Goal: Check status: Check status

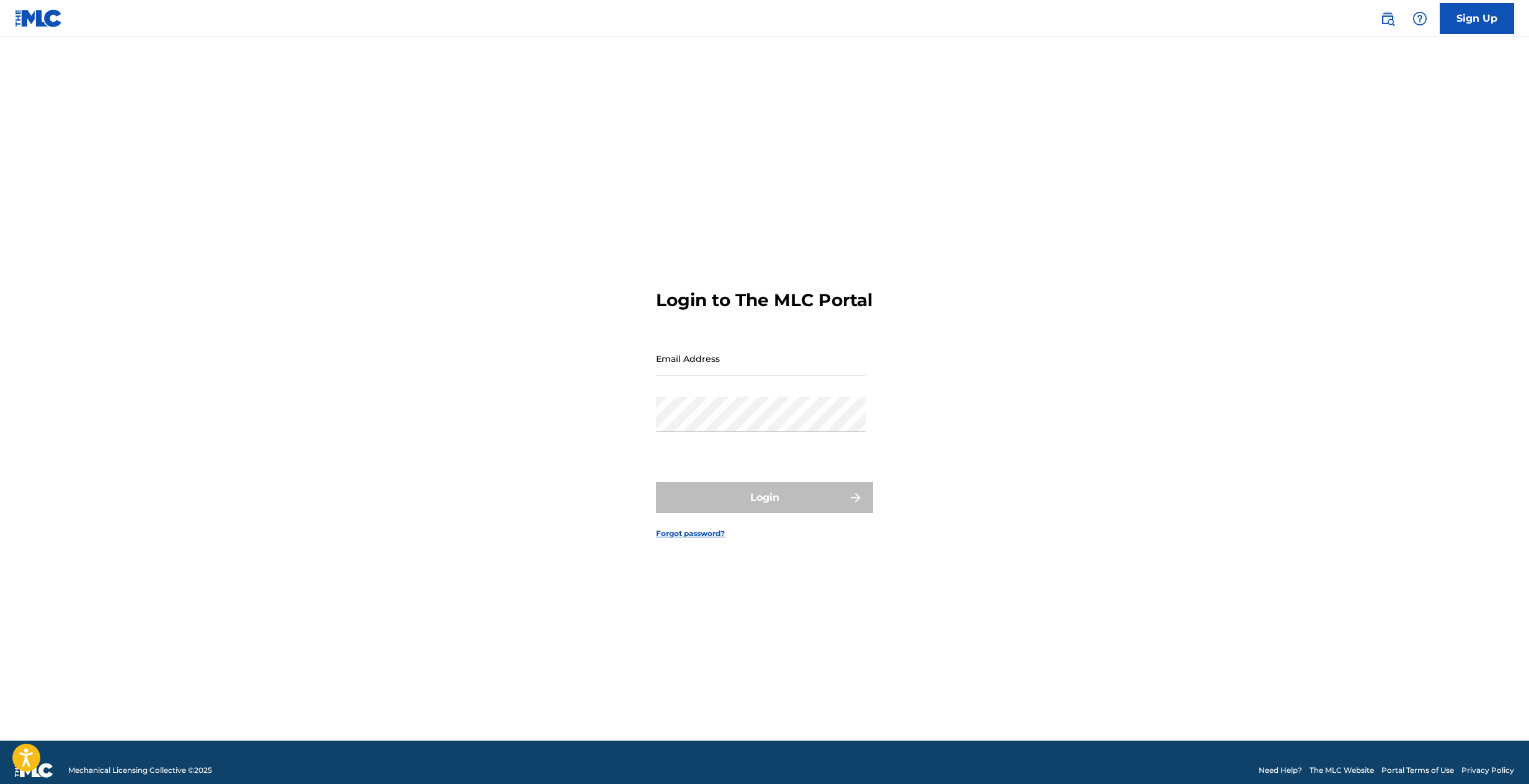
click at [754, 376] on input "Email Address" at bounding box center [760, 358] width 210 height 36
click at [696, 375] on input "Email Address" at bounding box center [760, 358] width 210 height 36
type input "[EMAIL_ADDRESS][DOMAIN_NAME]"
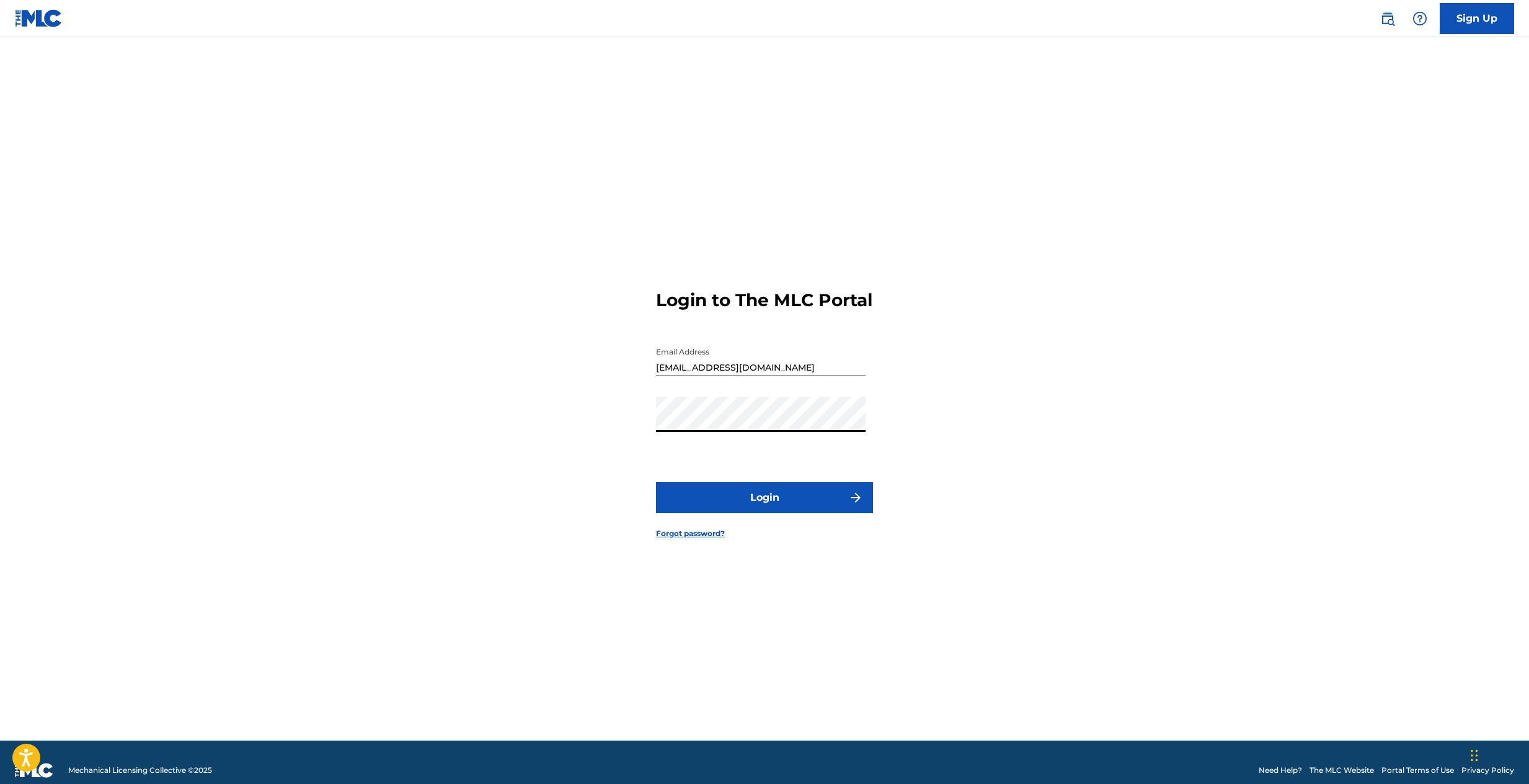
click at [770, 502] on button "Login" at bounding box center [764, 498] width 217 height 31
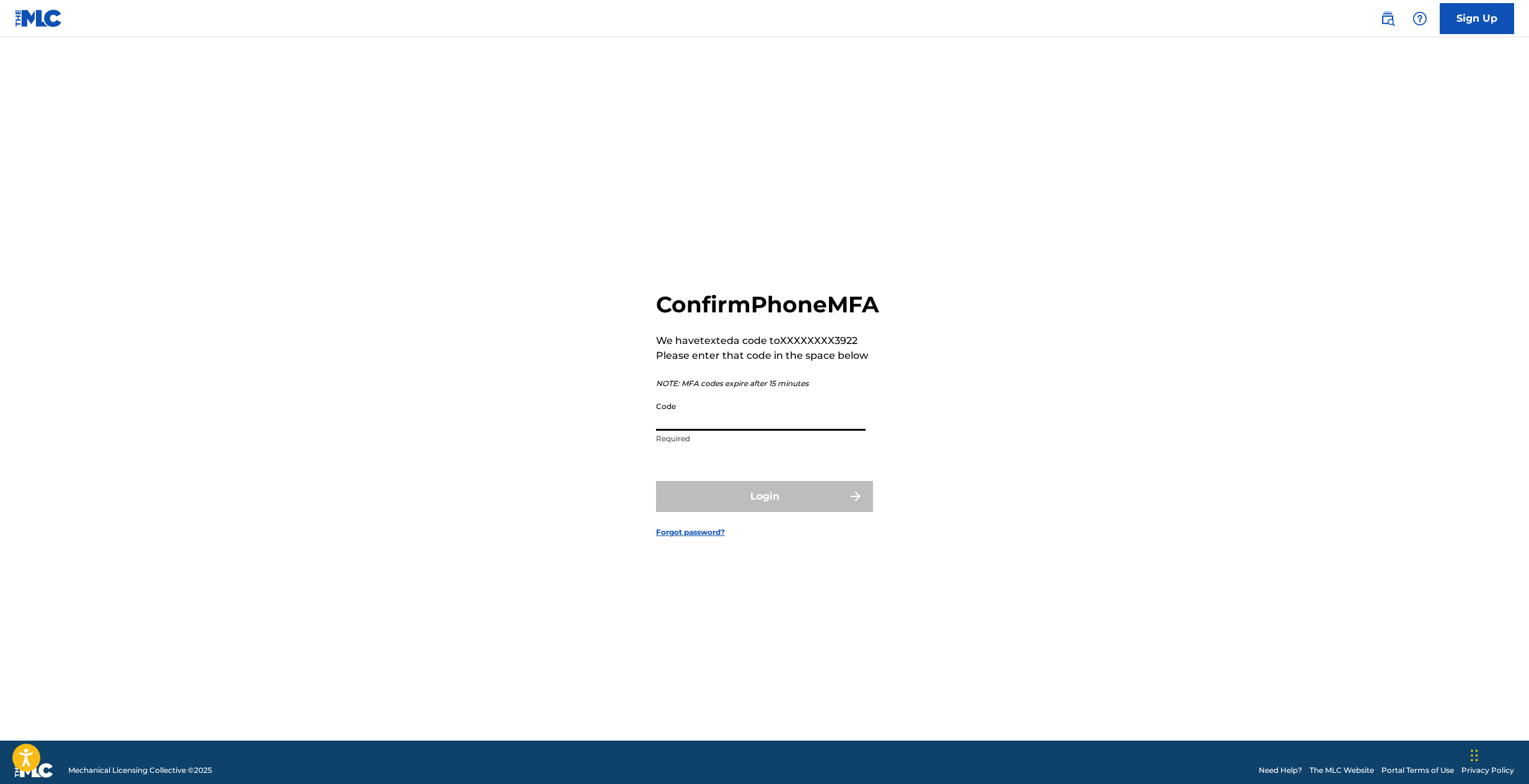
click at [769, 430] on input "Code" at bounding box center [760, 413] width 210 height 36
type input "283053"
click at [764, 502] on button "Login" at bounding box center [764, 496] width 217 height 31
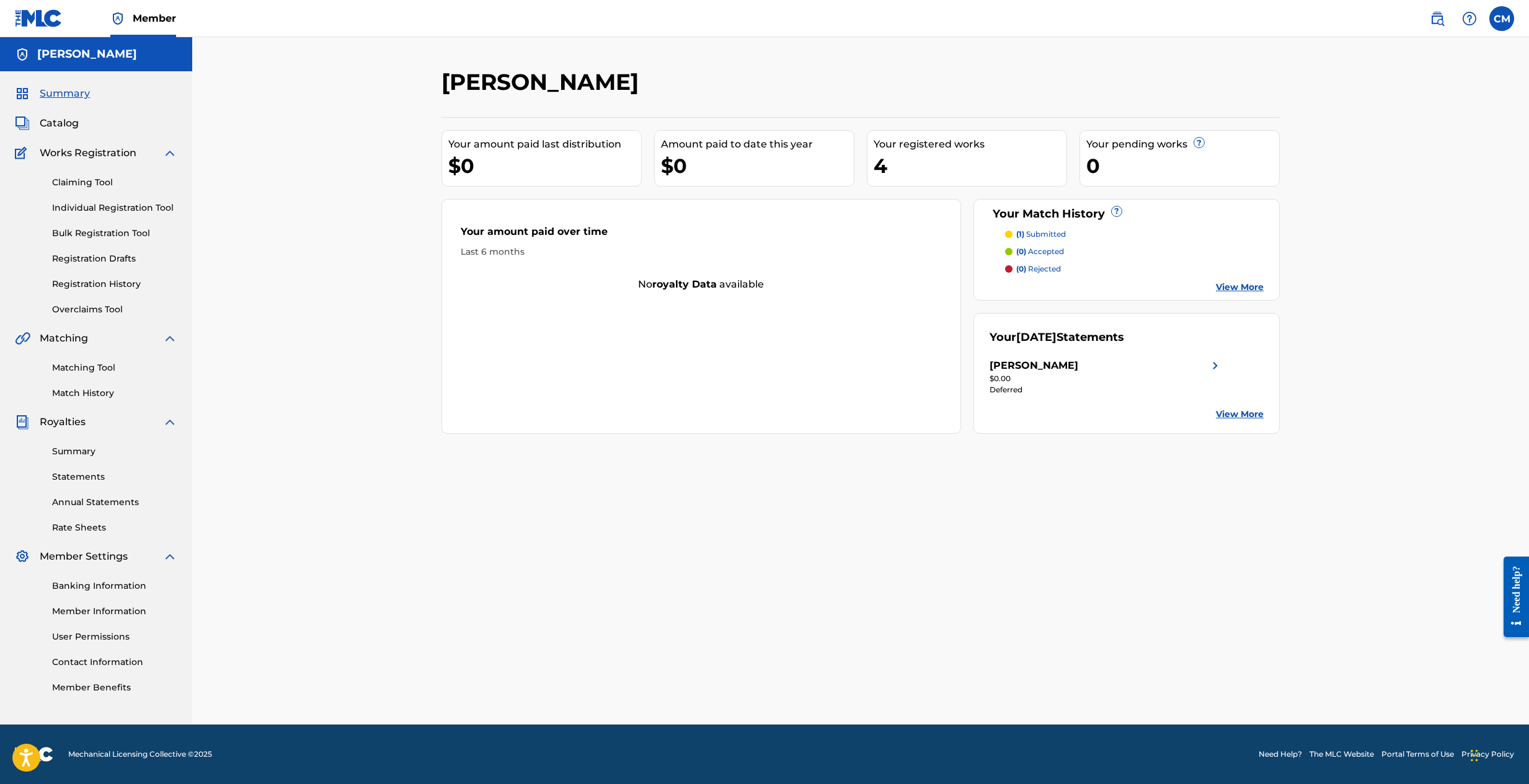
click at [89, 390] on link "Match History" at bounding box center [114, 393] width 125 height 13
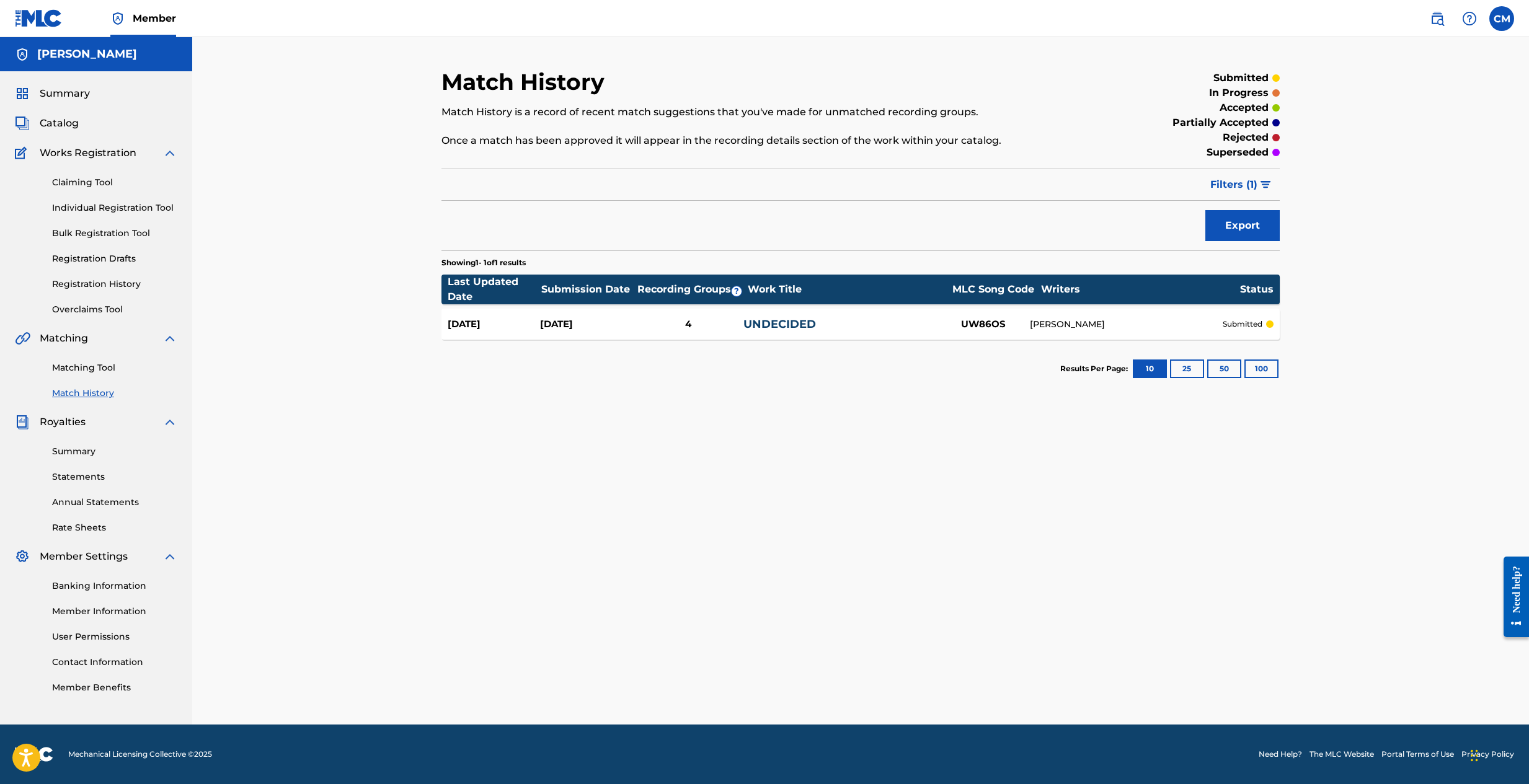
click at [1276, 327] on div "[DATE] [DATE] 4 UNDECIDED UW86OS [PERSON_NAME] submitted" at bounding box center [860, 324] width 839 height 31
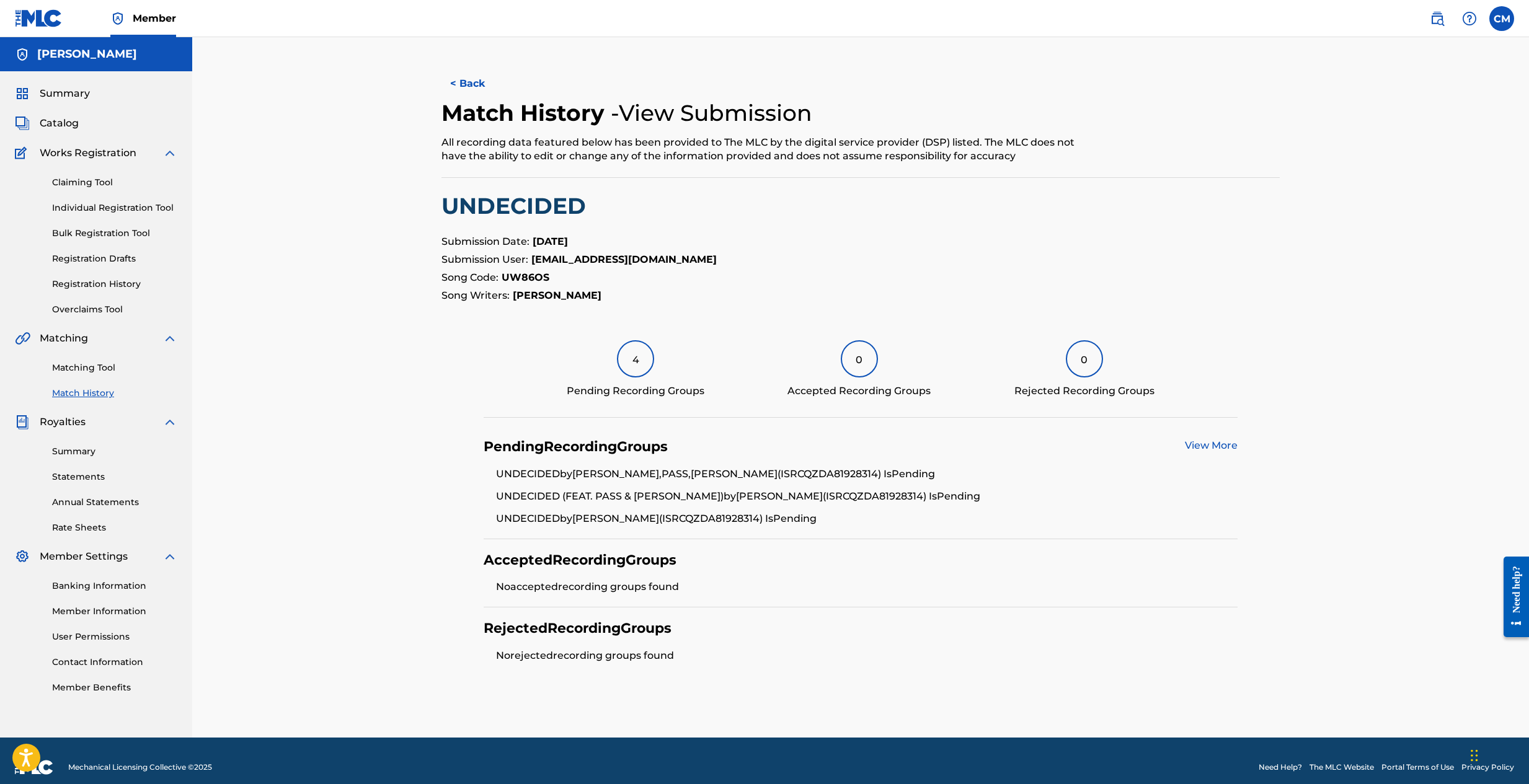
click at [67, 450] on link "Summary" at bounding box center [114, 451] width 125 height 13
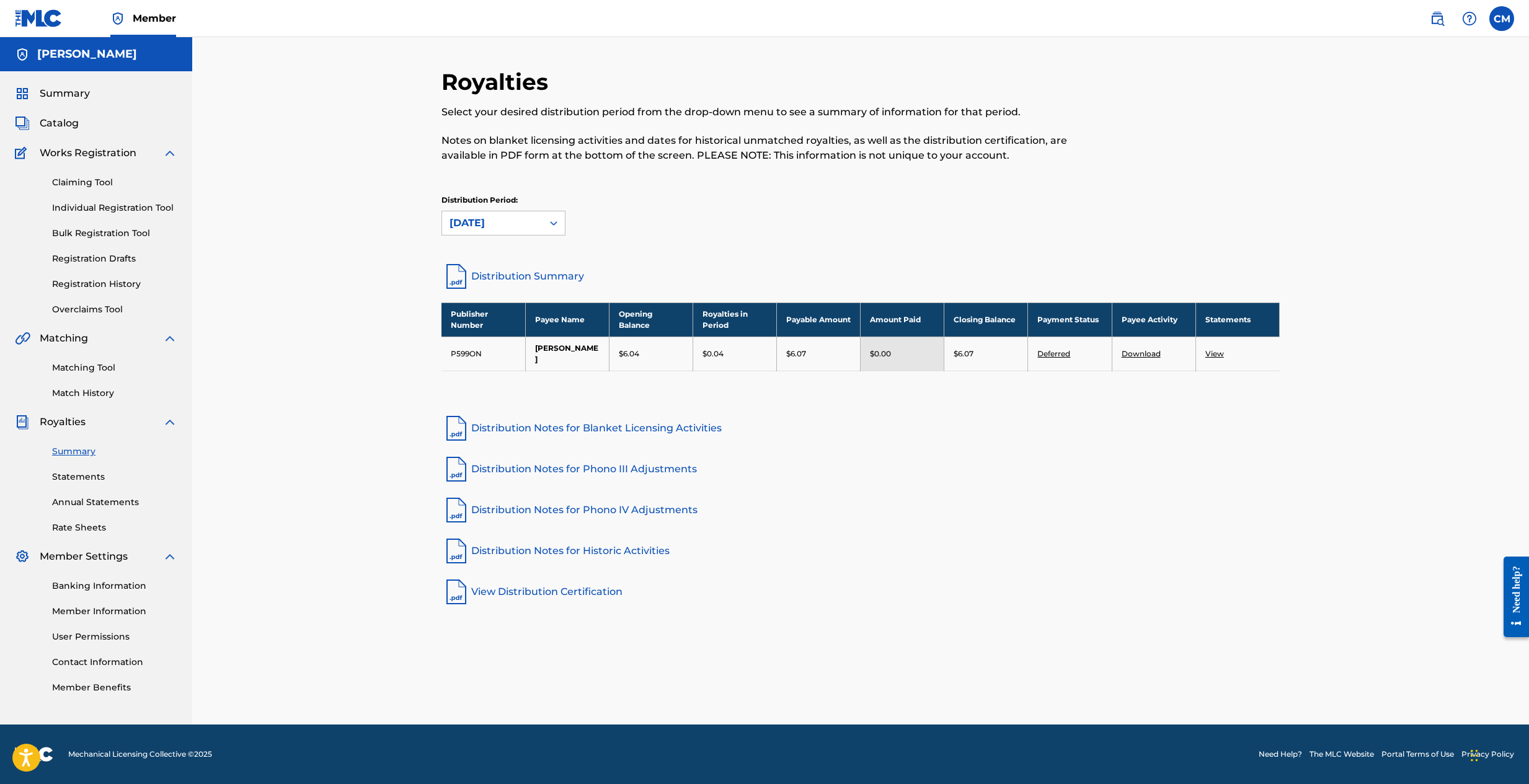
click at [70, 123] on span "Catalog" at bounding box center [59, 123] width 39 height 15
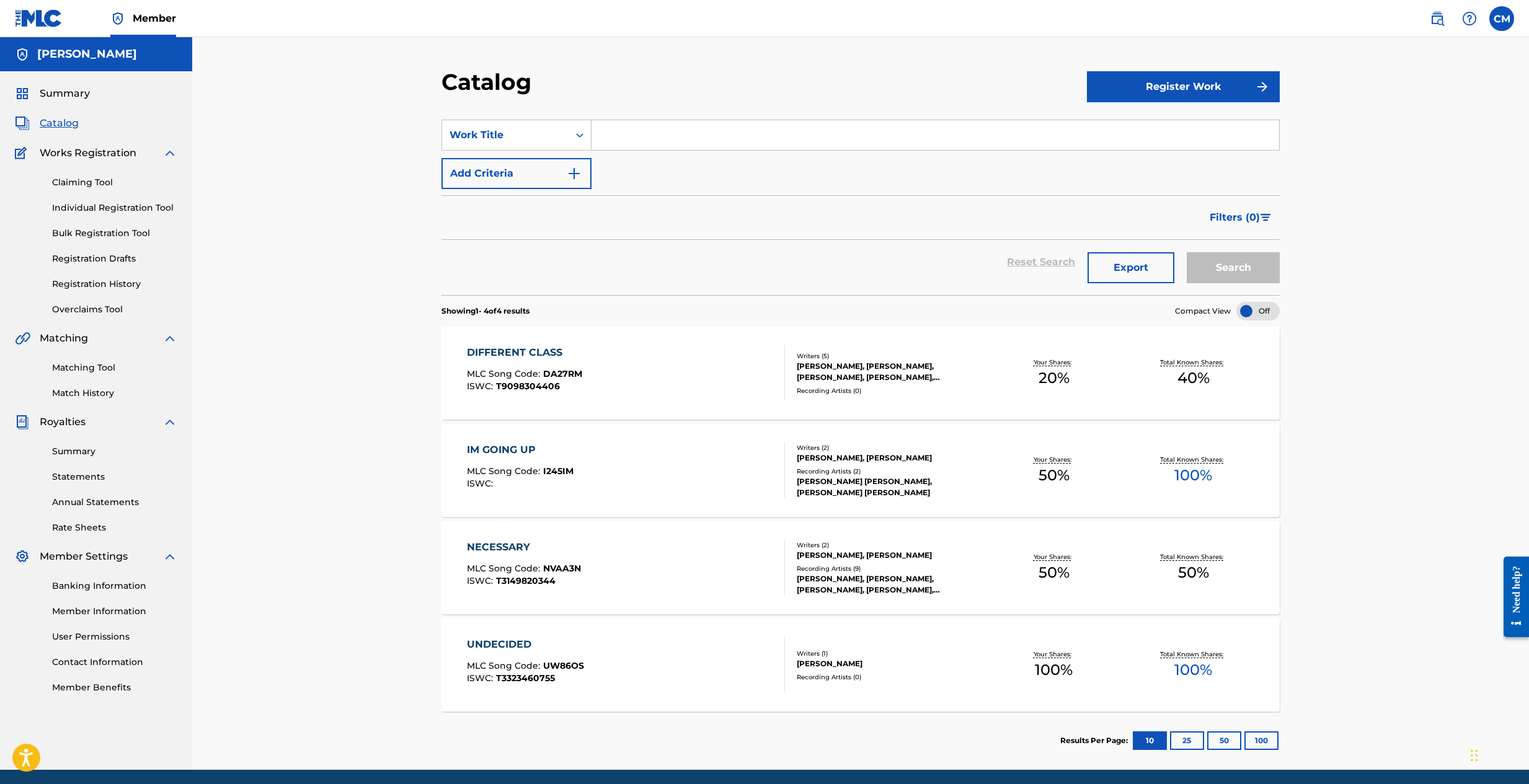
click at [63, 91] on span "Summary" at bounding box center [65, 93] width 50 height 15
